Goal: Task Accomplishment & Management: Manage account settings

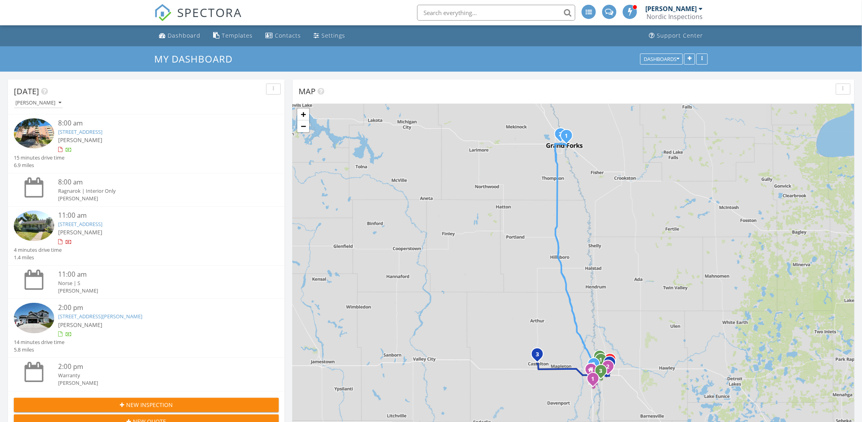
click at [26, 228] on img at bounding box center [34, 225] width 40 height 30
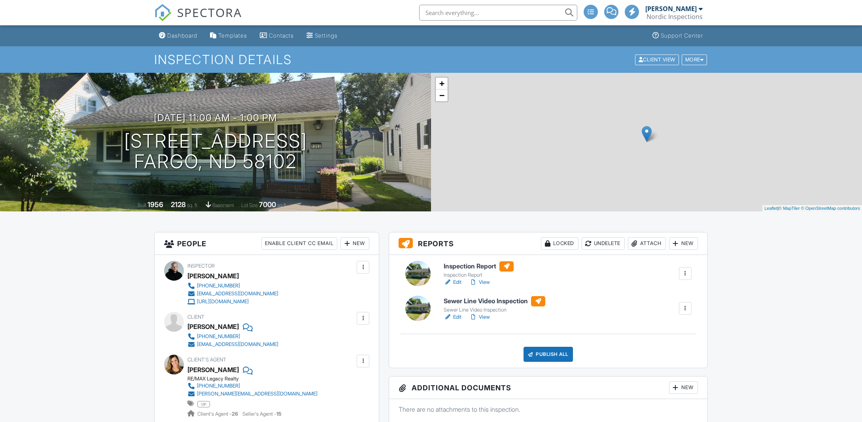
click at [458, 317] on link "Edit" at bounding box center [453, 317] width 18 height 8
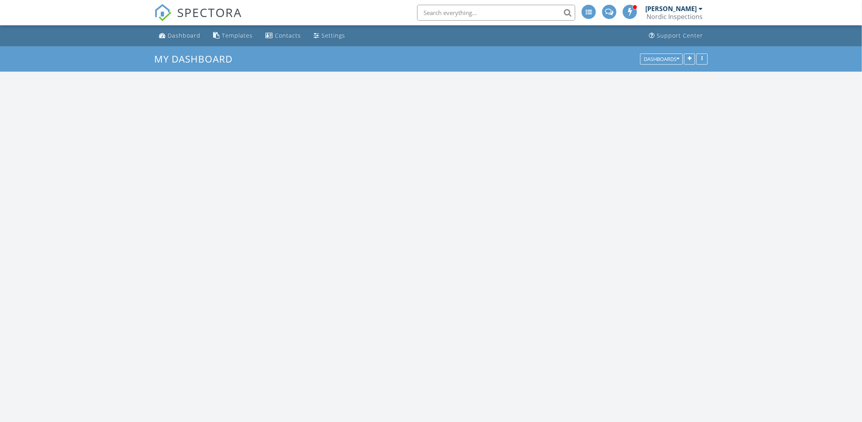
scroll to position [969, 875]
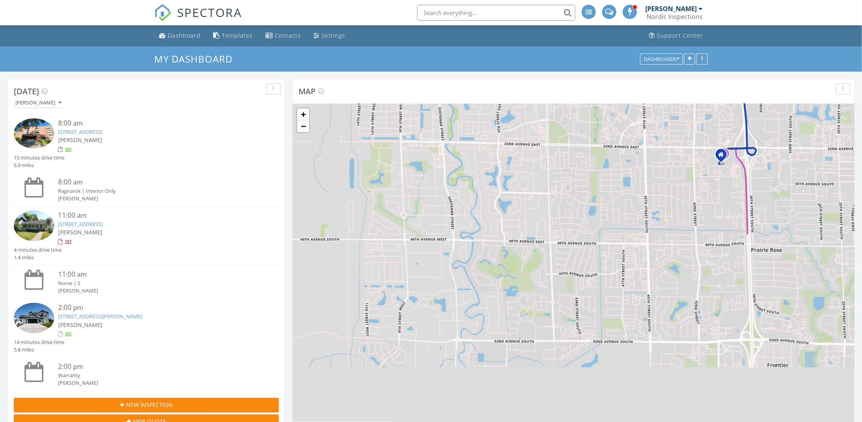
click at [49, 140] on img at bounding box center [34, 133] width 40 height 30
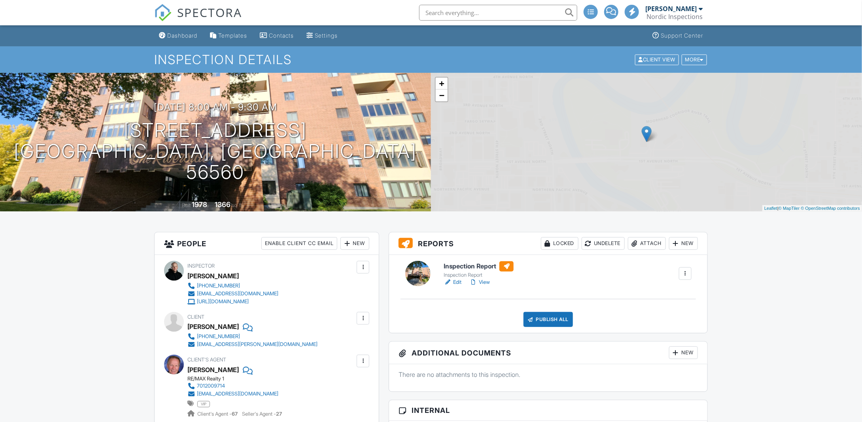
drag, startPoint x: 456, startPoint y: 282, endPoint x: 334, endPoint y: 290, distance: 122.1
click at [456, 282] on link "Edit" at bounding box center [453, 282] width 18 height 8
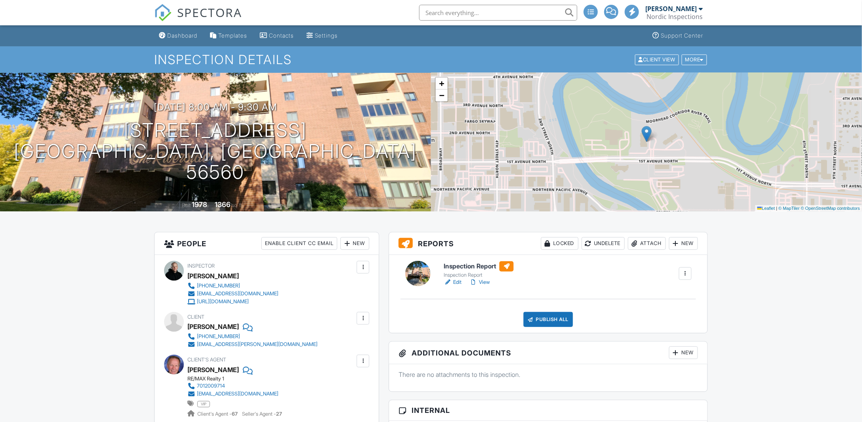
click at [558, 318] on div "Publish All" at bounding box center [548, 319] width 49 height 15
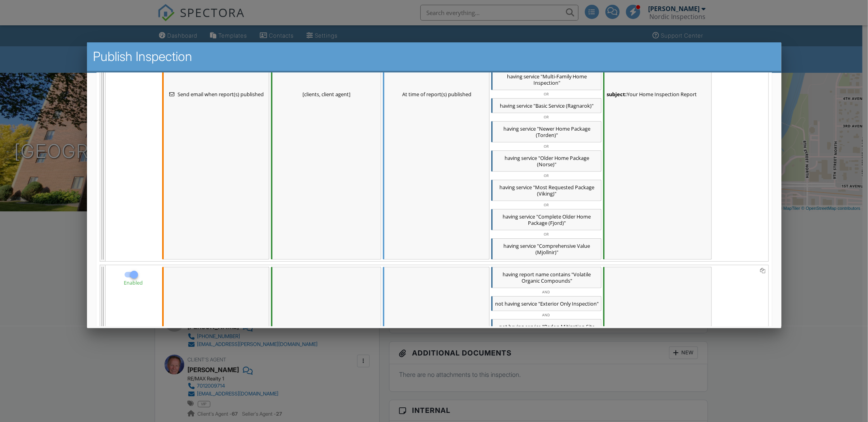
scroll to position [316, 0]
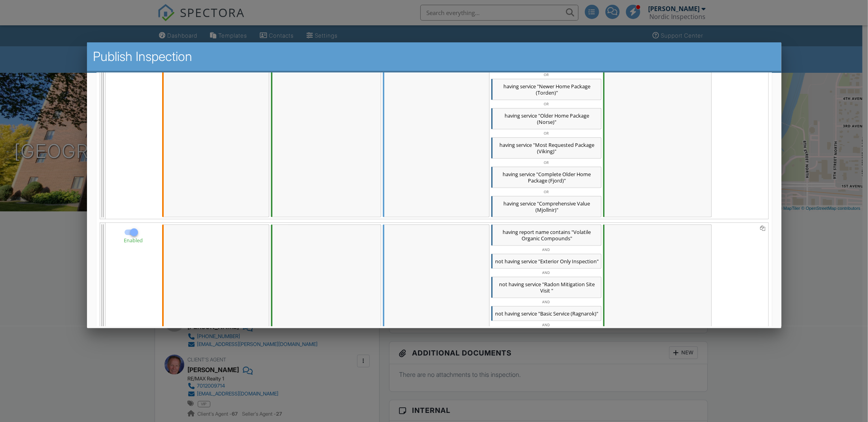
click at [133, 231] on div at bounding box center [133, 231] width 13 height 13
checkbox input "false"
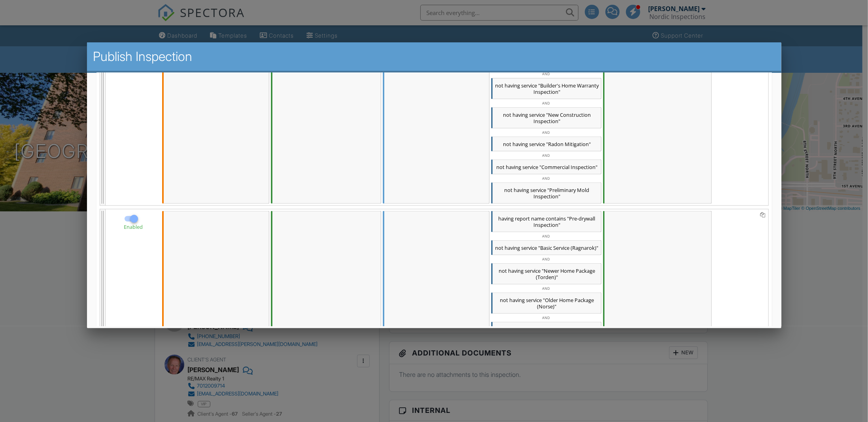
scroll to position [791, 0]
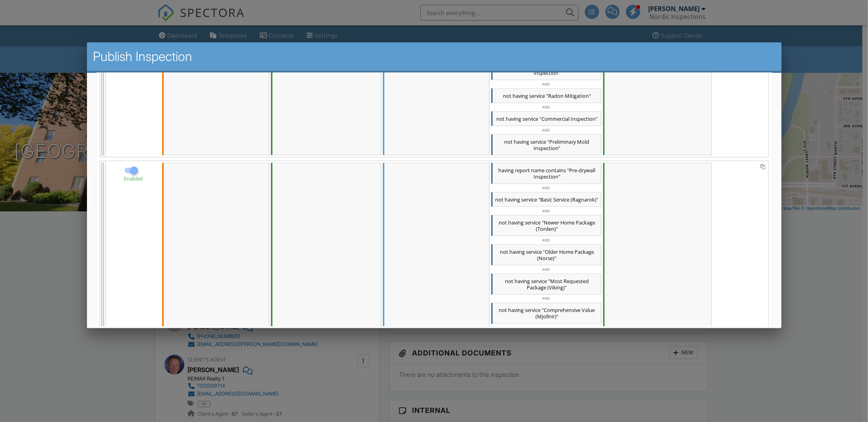
click at [132, 176] on div at bounding box center [133, 169] width 13 height 13
checkbox input "false"
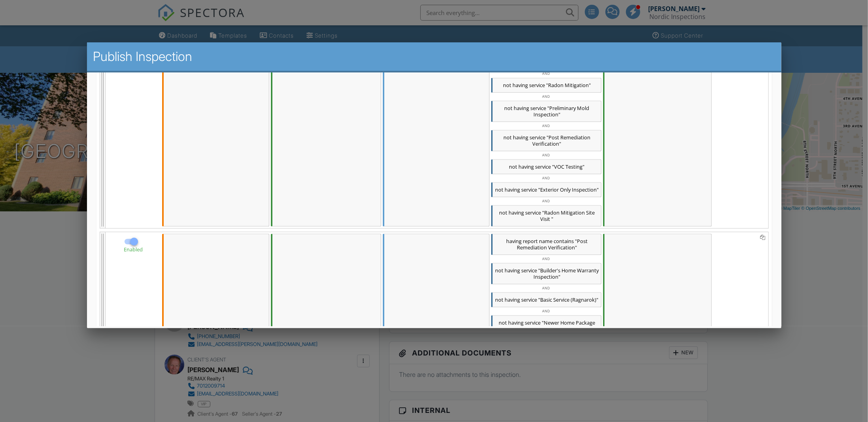
scroll to position [1345, 0]
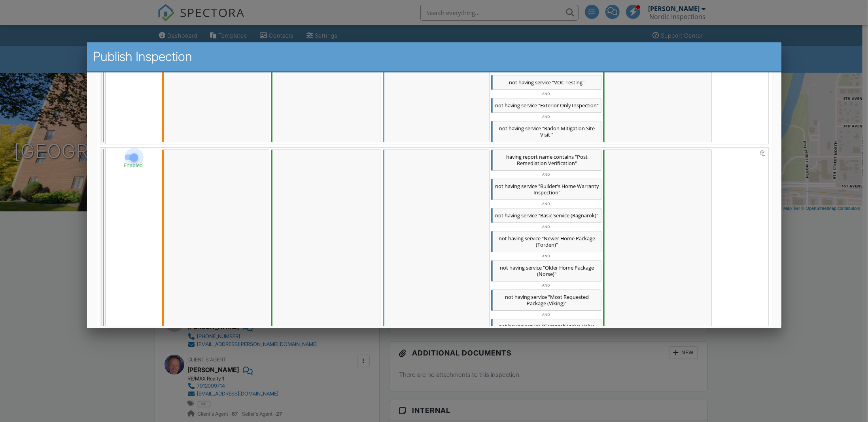
click at [136, 163] on div at bounding box center [133, 156] width 13 height 13
checkbox input "false"
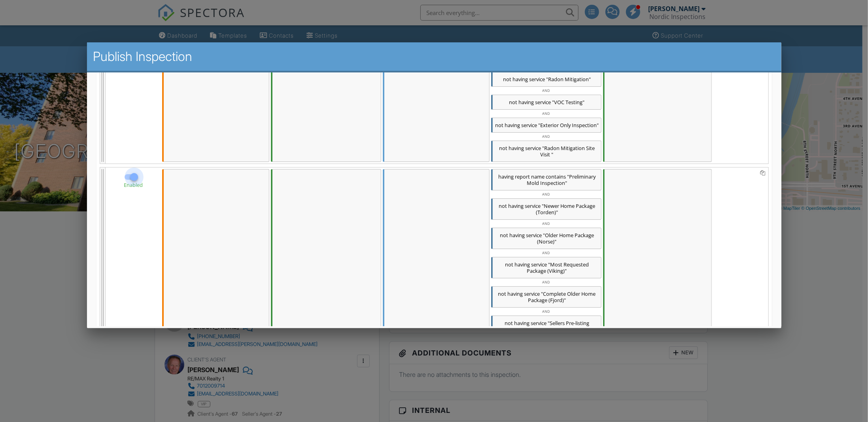
click at [132, 183] on div at bounding box center [133, 176] width 13 height 13
checkbox input "false"
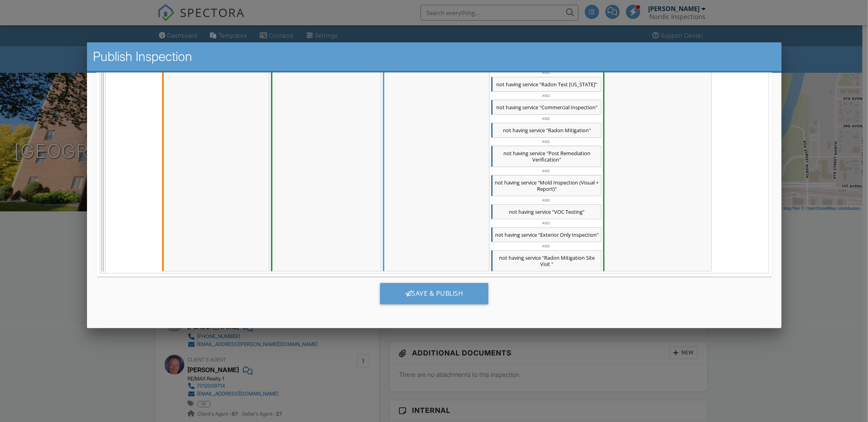
scroll to position [2212, 0]
click at [415, 292] on div "Save & Publish" at bounding box center [434, 292] width 109 height 21
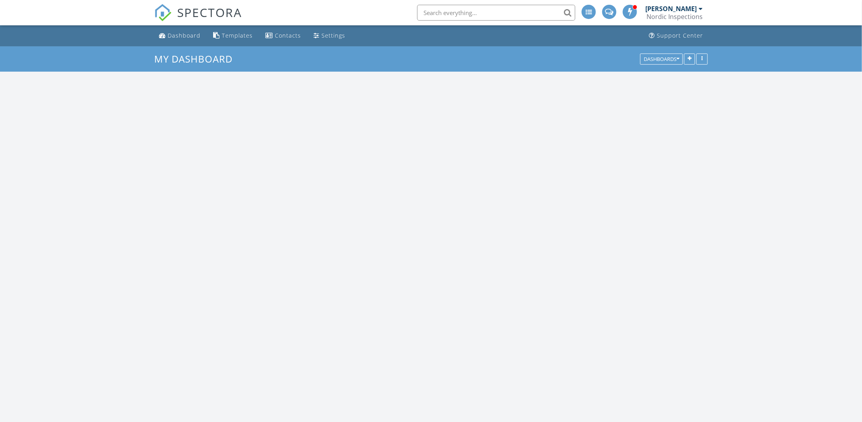
scroll to position [969, 875]
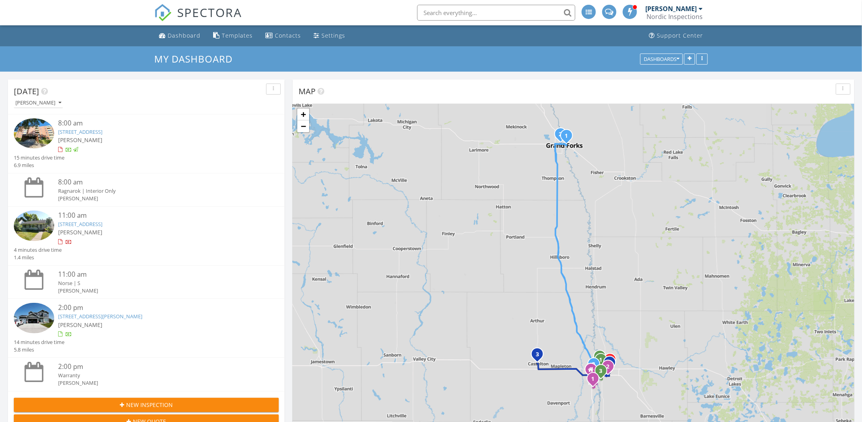
click at [39, 315] on img at bounding box center [34, 318] width 40 height 30
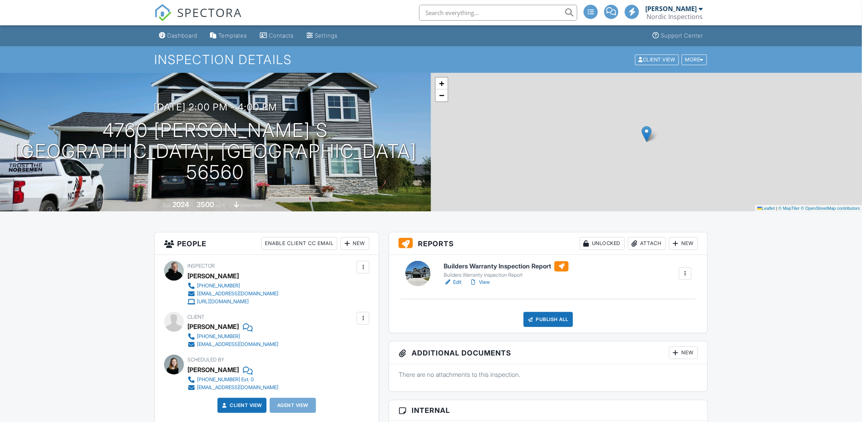
click at [456, 282] on link "Edit" at bounding box center [453, 282] width 18 height 8
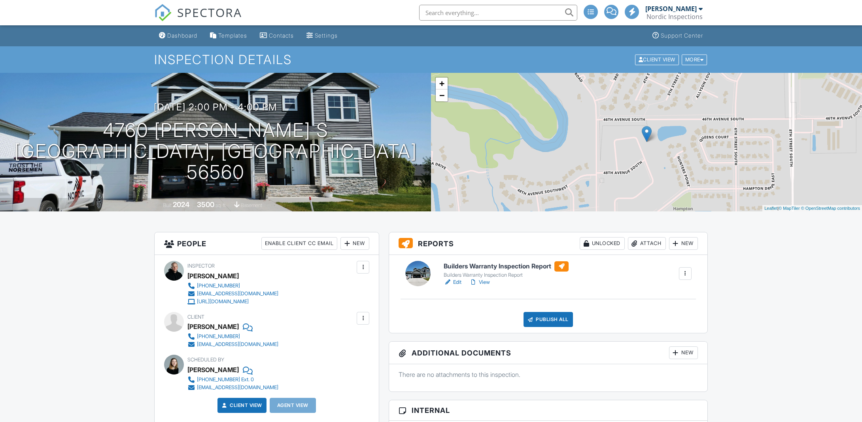
click at [361, 245] on div "New" at bounding box center [355, 243] width 29 height 13
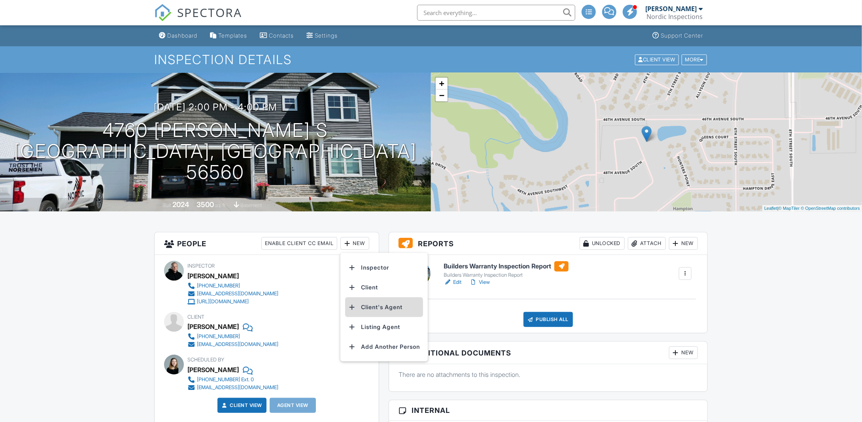
click at [353, 305] on div at bounding box center [352, 307] width 8 height 8
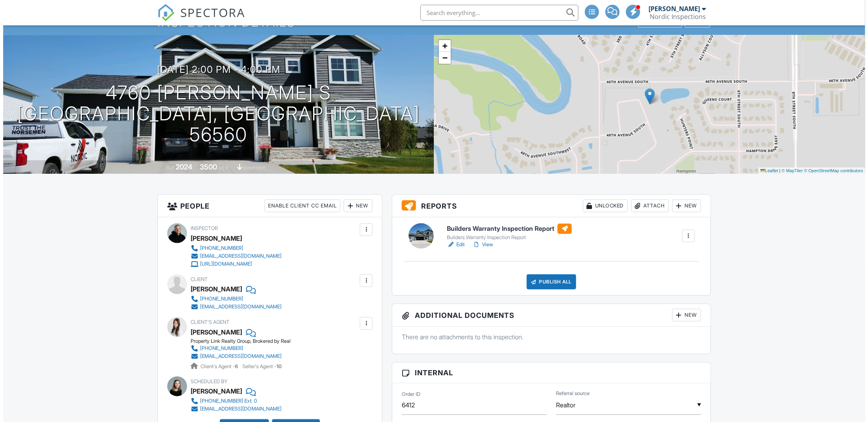
scroll to position [119, 0]
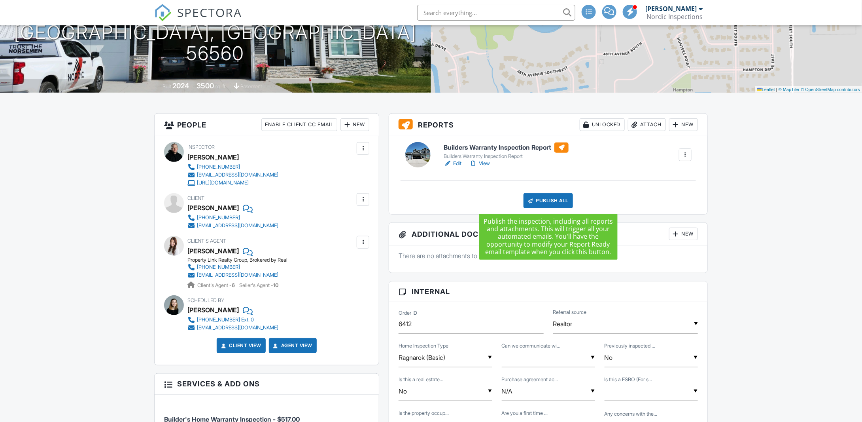
click at [551, 198] on div "Publish All" at bounding box center [548, 200] width 49 height 15
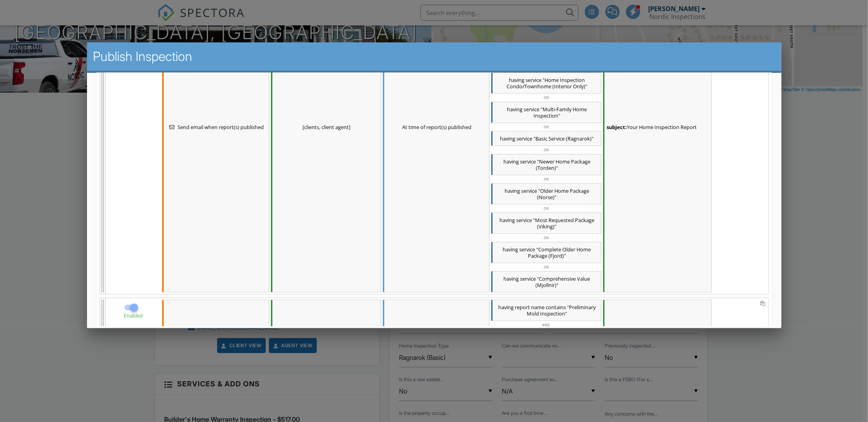
scroll to position [356, 0]
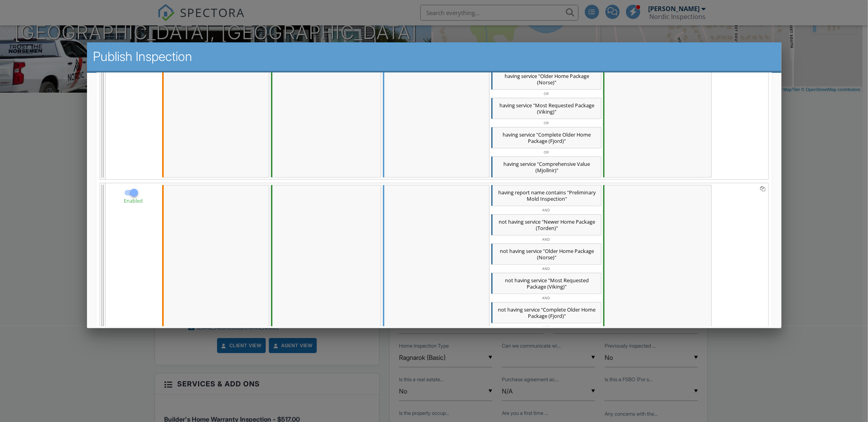
click at [135, 192] on div at bounding box center [133, 192] width 13 height 13
checkbox input "false"
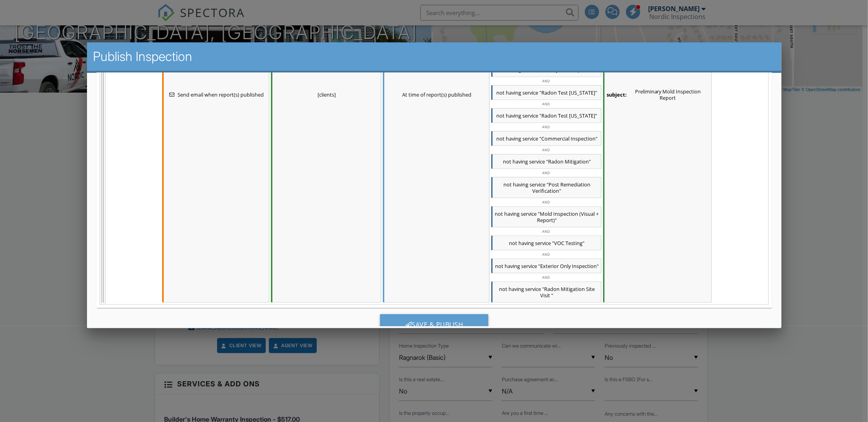
scroll to position [693, 0]
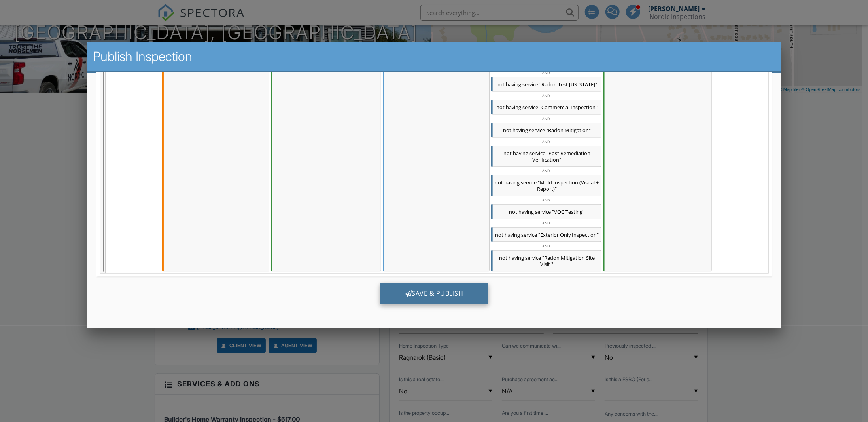
click at [425, 294] on div "Save & Publish" at bounding box center [434, 292] width 109 height 21
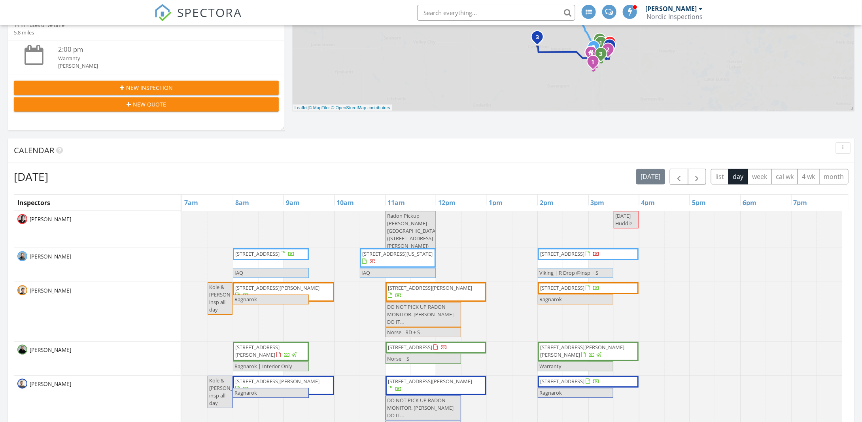
scroll to position [371, 0]
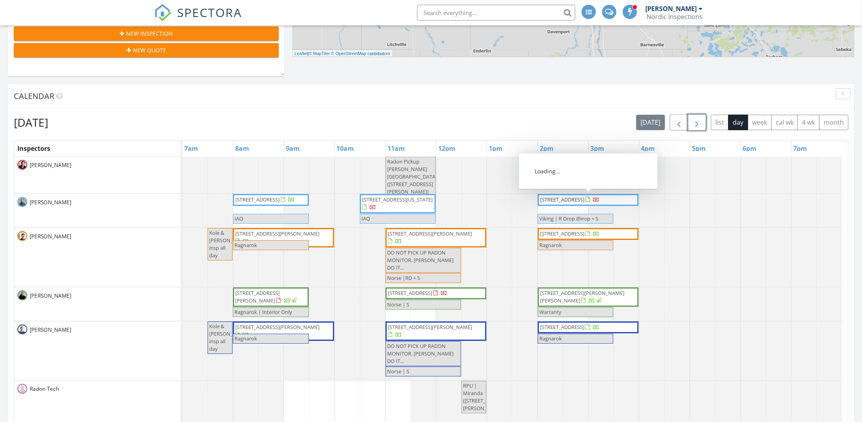
click at [699, 125] on span "button" at bounding box center [697, 122] width 9 height 9
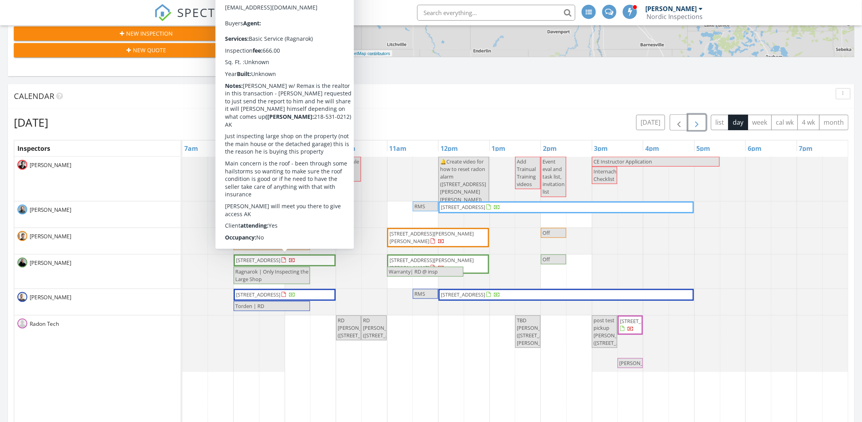
click at [280, 259] on span "42984 175th Ave, Vergas 56587" at bounding box center [258, 259] width 44 height 7
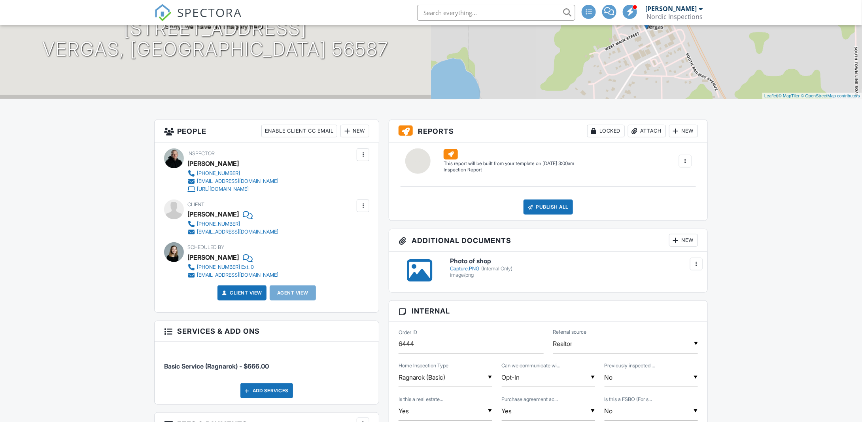
scroll to position [198, 0]
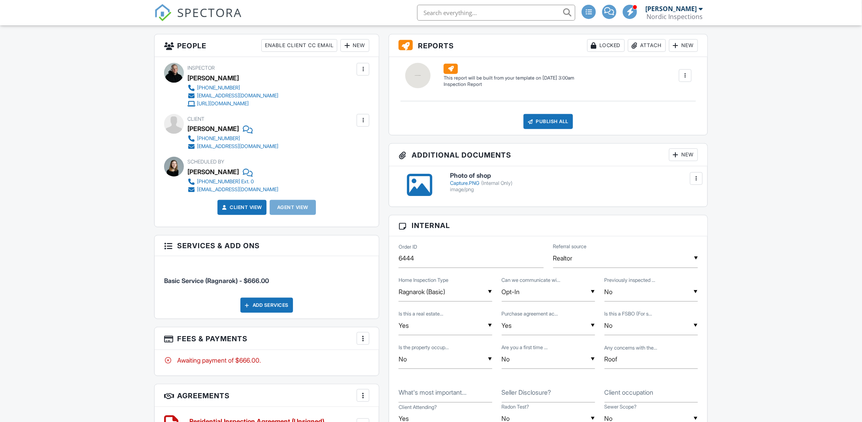
click at [464, 182] on div "Capture.PNG (Internal Only)" at bounding box center [574, 183] width 248 height 6
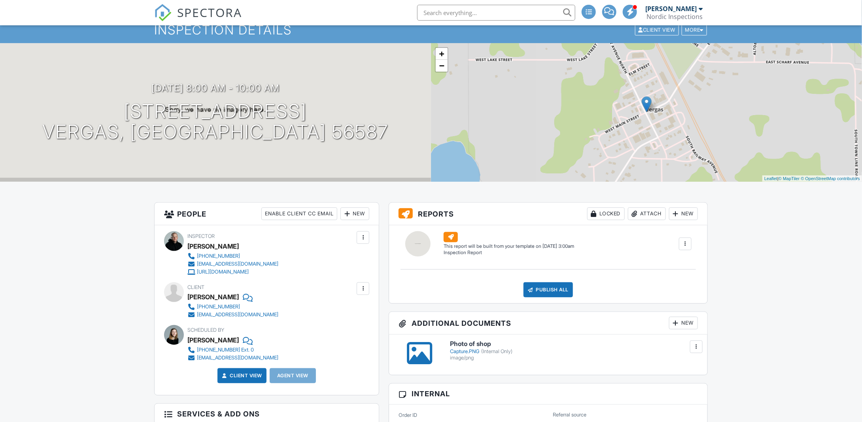
scroll to position [0, 0]
